Goal: Check status: Check status

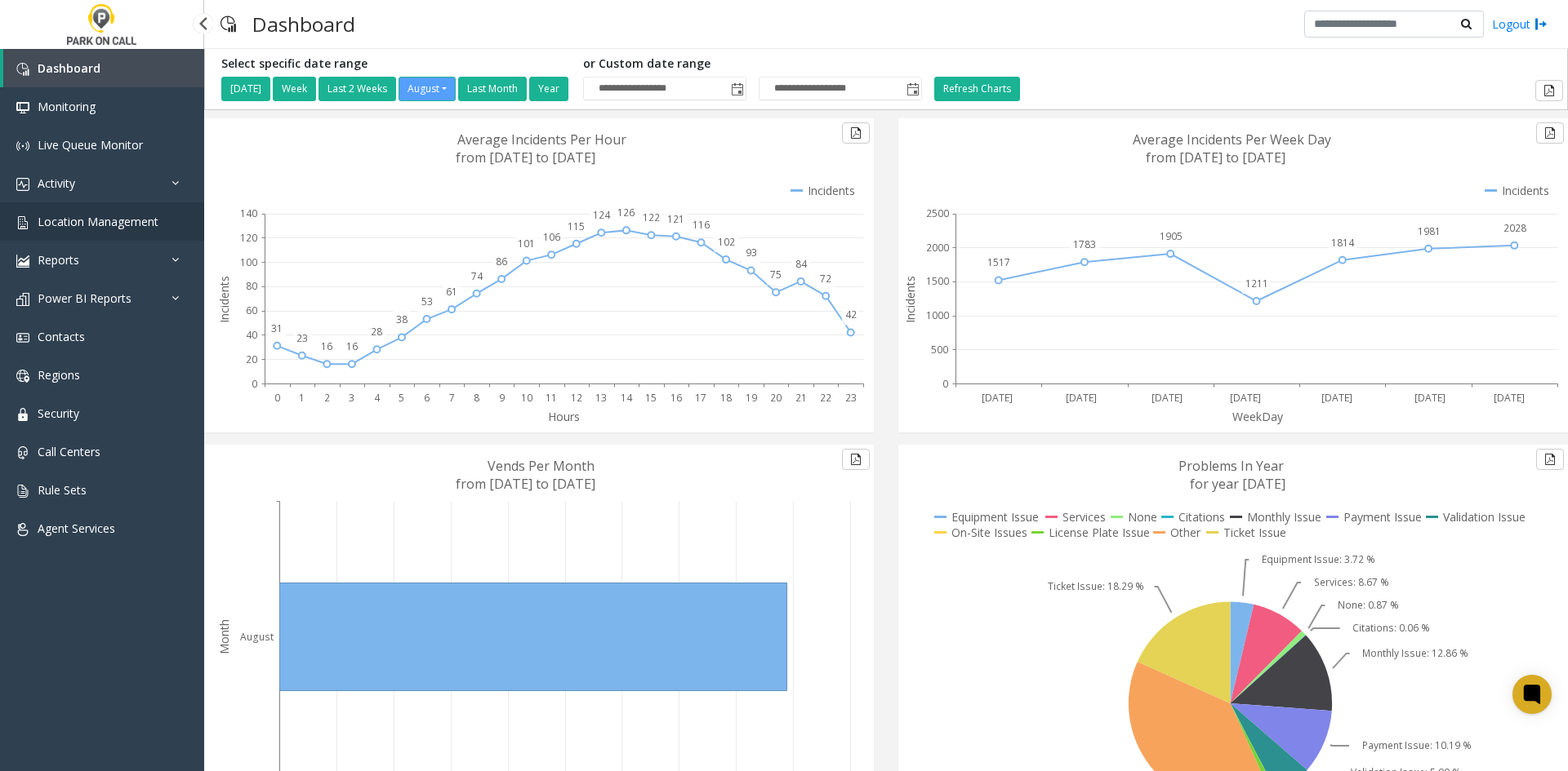
click at [104, 224] on span "Location Management" at bounding box center [98, 222] width 121 height 16
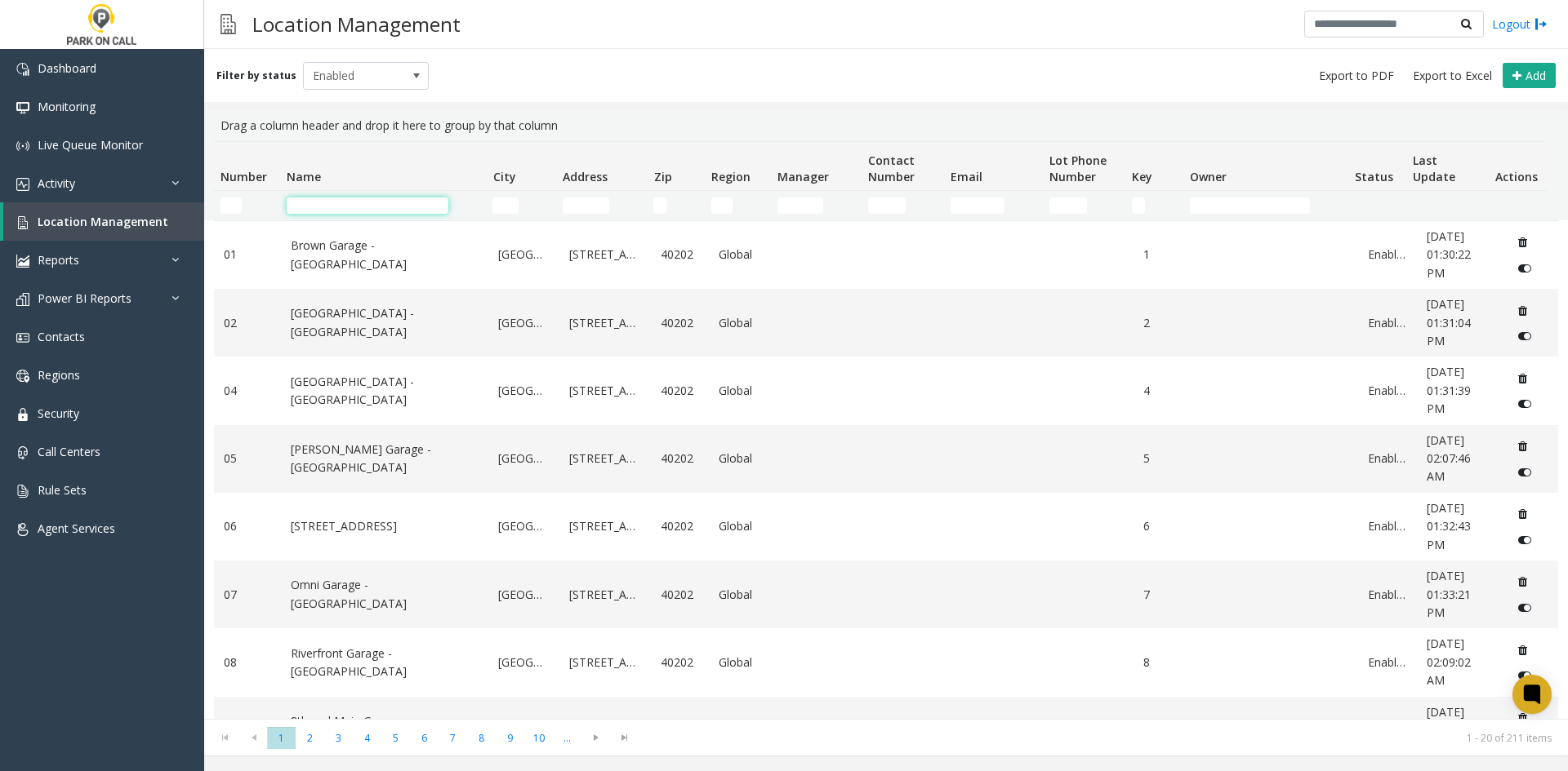
click at [347, 206] on input "Name Filter" at bounding box center [367, 205] width 161 height 16
click at [83, 179] on link "Activity" at bounding box center [102, 183] width 205 height 38
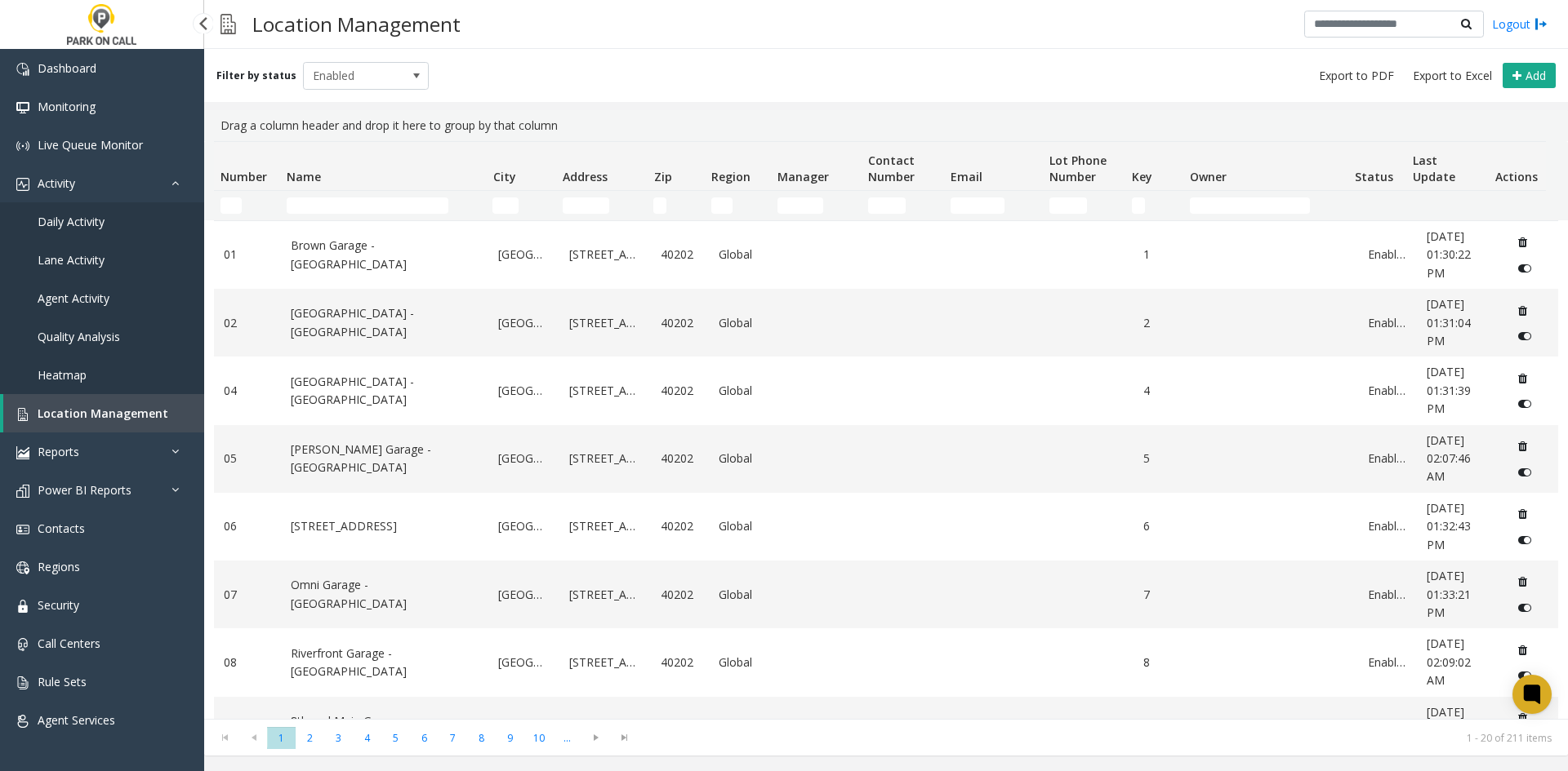
click at [85, 226] on span "Daily Activity" at bounding box center [72, 222] width 67 height 16
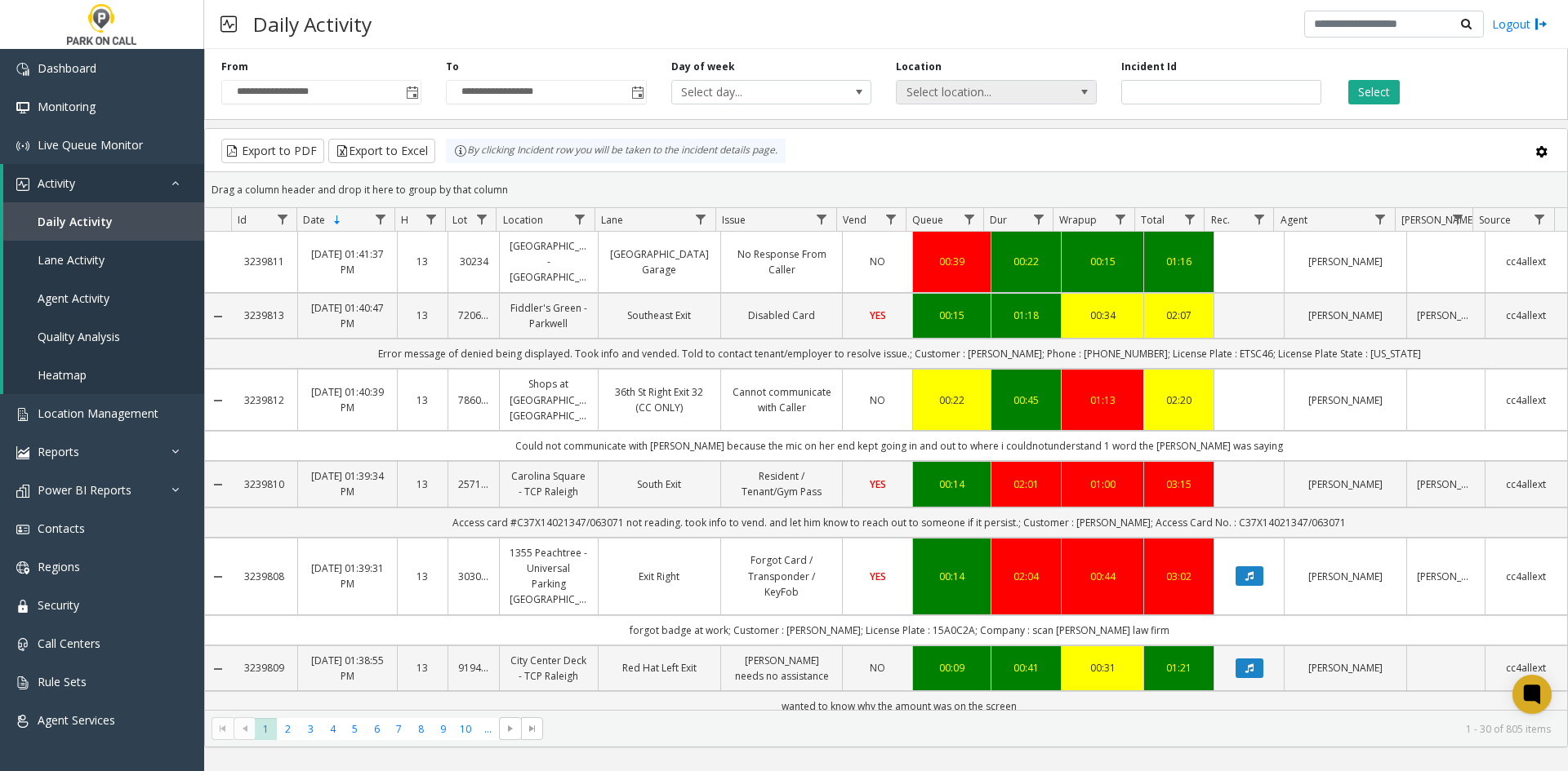
click at [999, 100] on span "Select location..." at bounding box center [976, 92] width 160 height 23
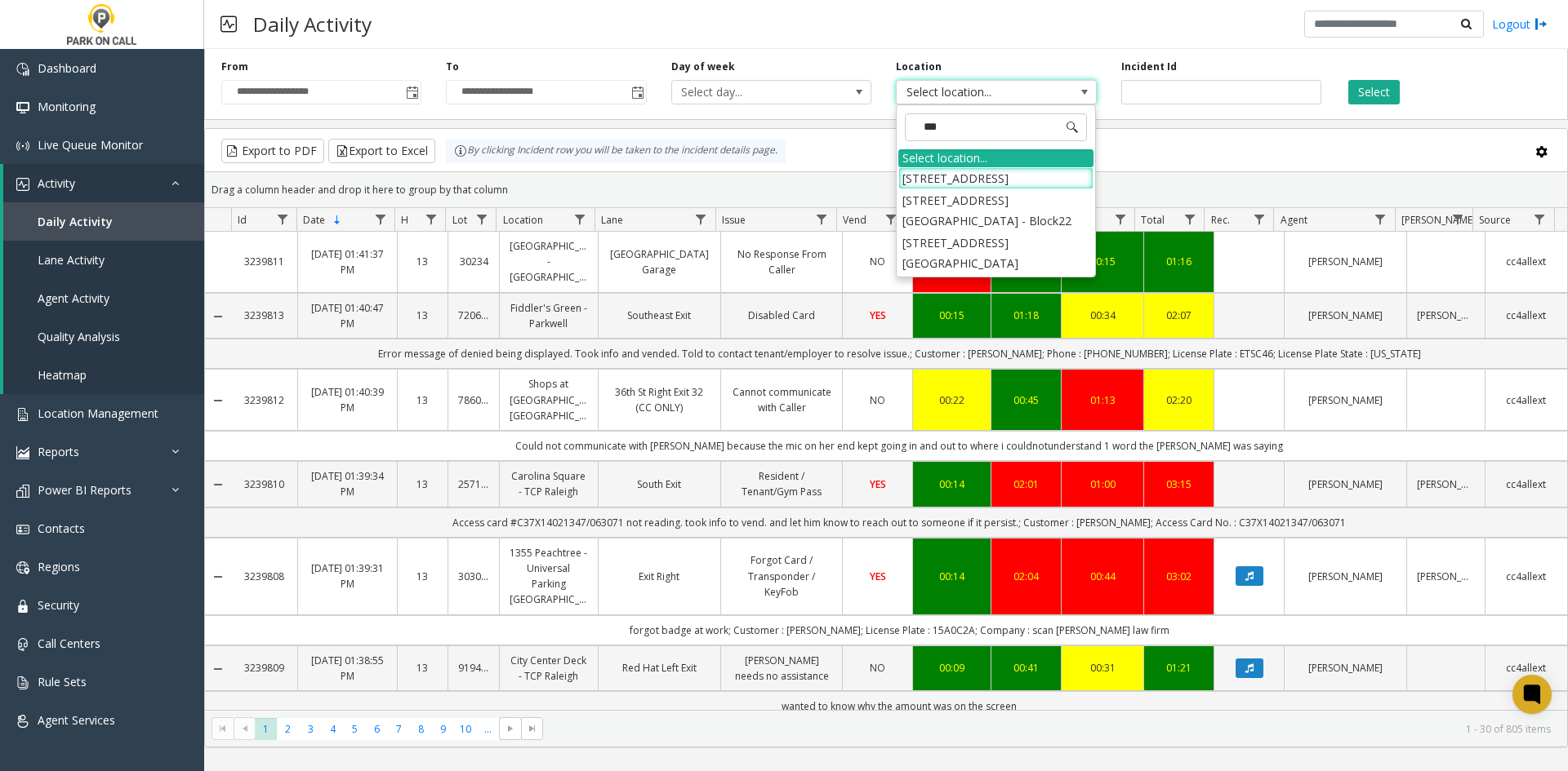
type input "****"
click at [1001, 248] on li "[STREET_ADDRESS][GEOGRAPHIC_DATA]" at bounding box center [996, 253] width 195 height 42
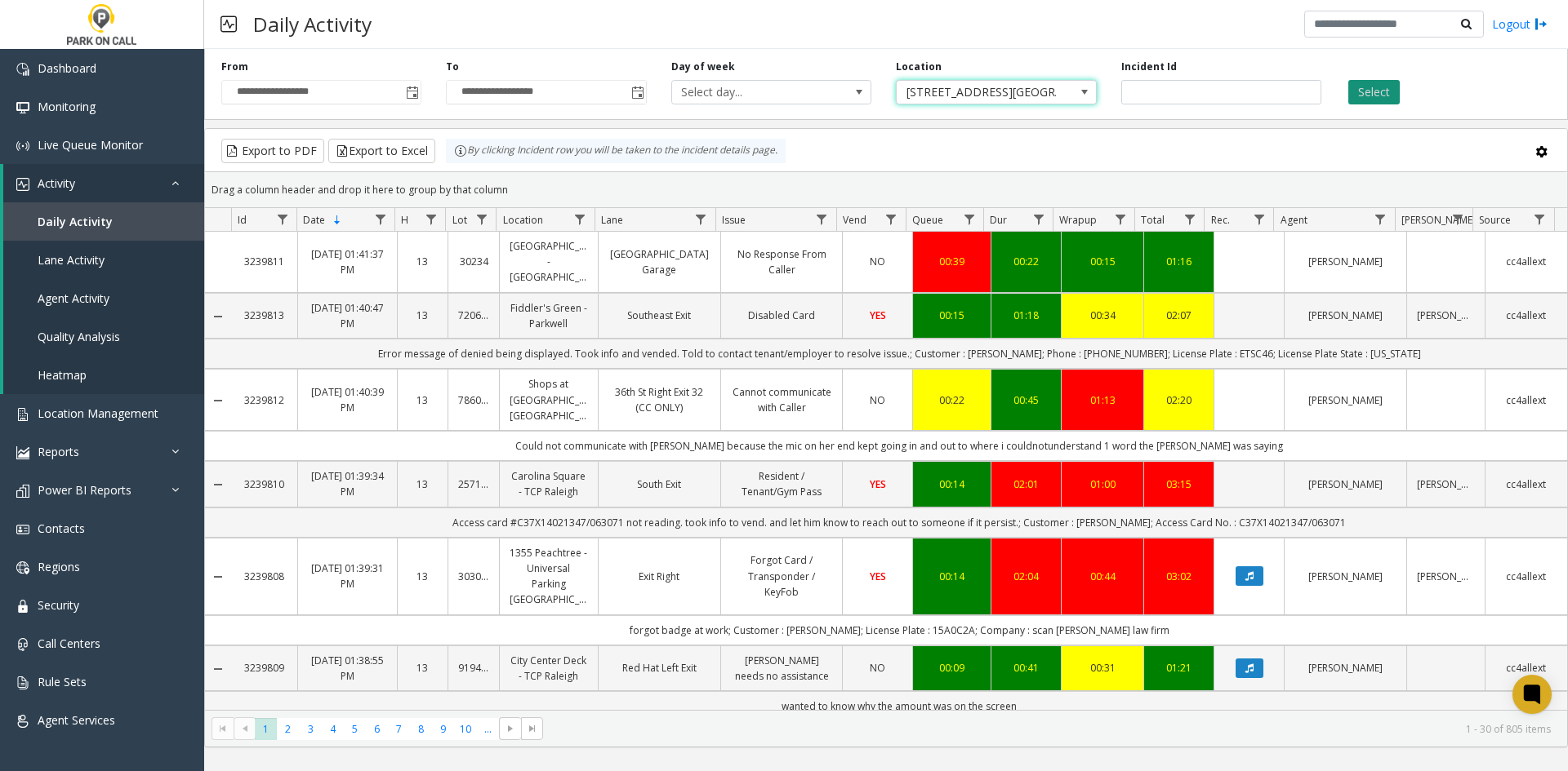
click at [1384, 88] on button "Select" at bounding box center [1375, 92] width 52 height 24
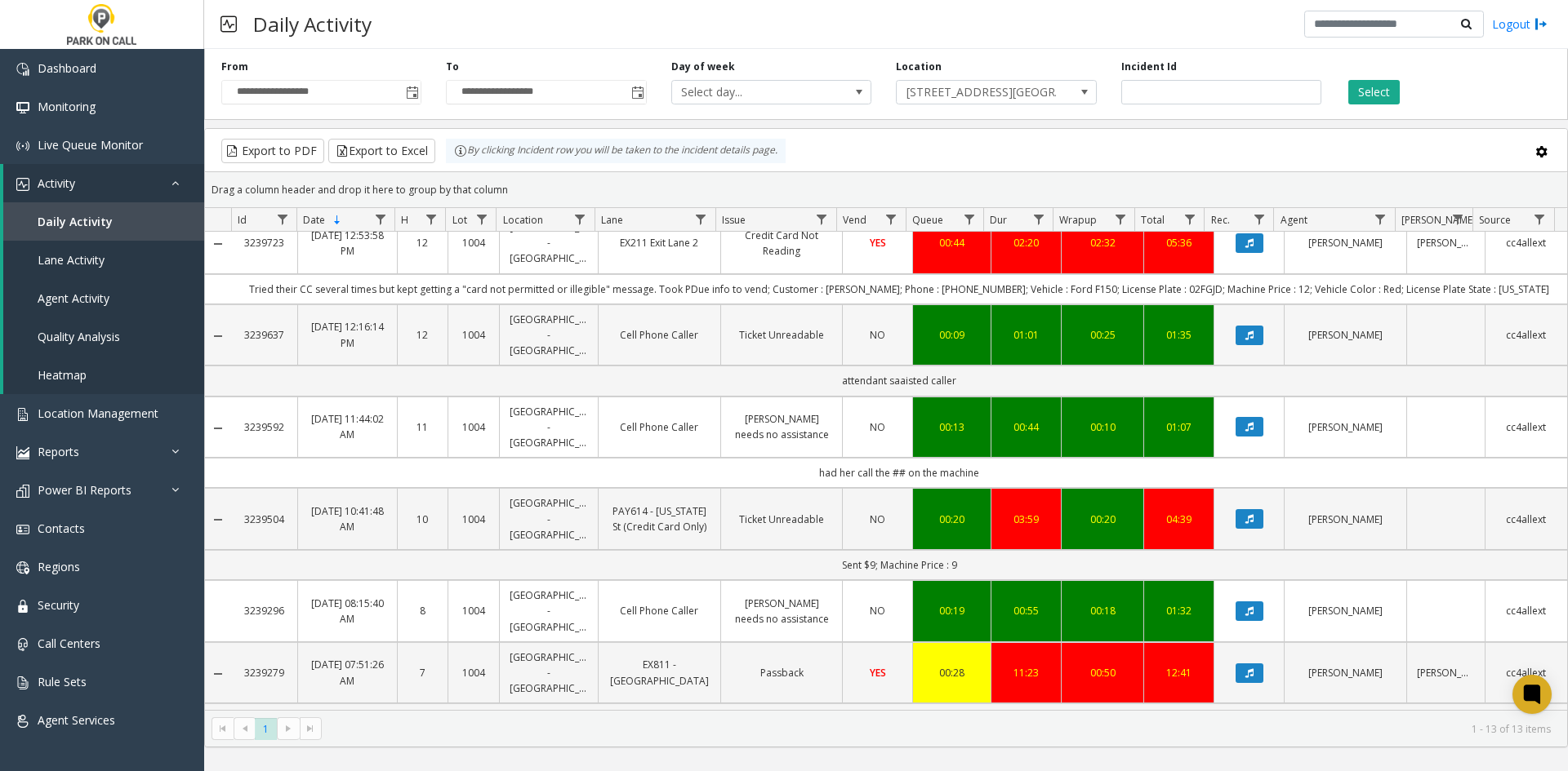
scroll to position [653, 0]
